Goal: Information Seeking & Learning: Learn about a topic

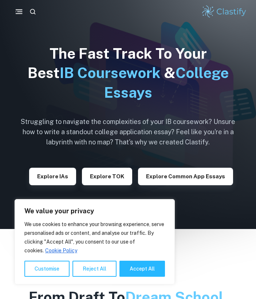
click at [19, 8] on icon "button" at bounding box center [19, 11] width 9 height 9
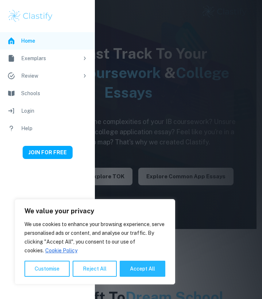
click at [167, 79] on div at bounding box center [131, 149] width 262 height 299
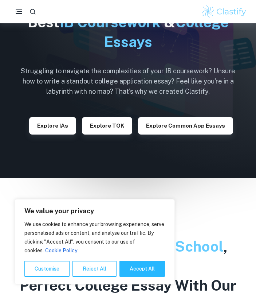
scroll to position [58, 0]
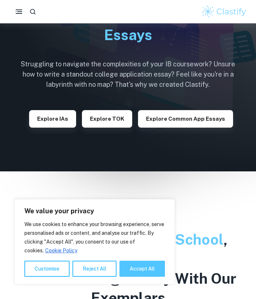
click at [140, 271] on button "Accept All" at bounding box center [143, 269] width 46 height 16
checkbox input "true"
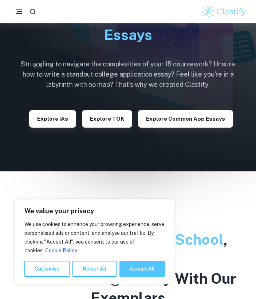
checkbox input "true"
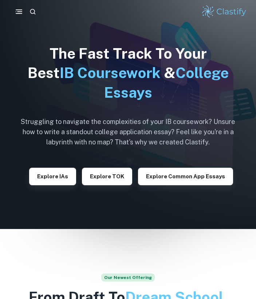
scroll to position [0, 0]
click at [31, 13] on icon "button" at bounding box center [33, 12] width 8 height 8
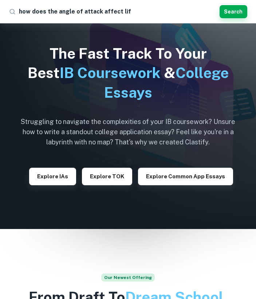
type input "how does the angle of attack affect lift"
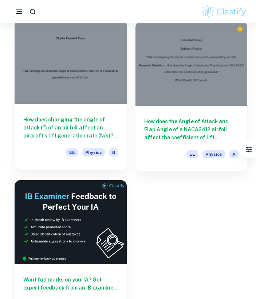
scroll to position [15, 0]
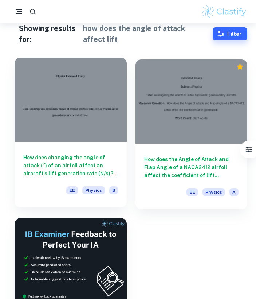
click at [76, 160] on h6 "How does changing the angle of attack (°) of an airfoil affect an aircraft's li…" at bounding box center [70, 165] width 95 height 24
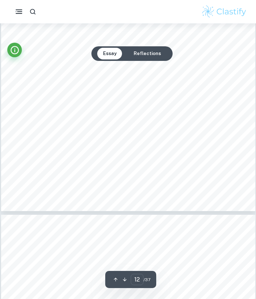
scroll to position [4301, 0]
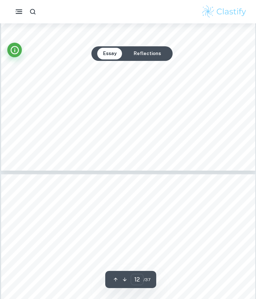
type input "13"
